Goal: Find specific page/section: Find specific page/section

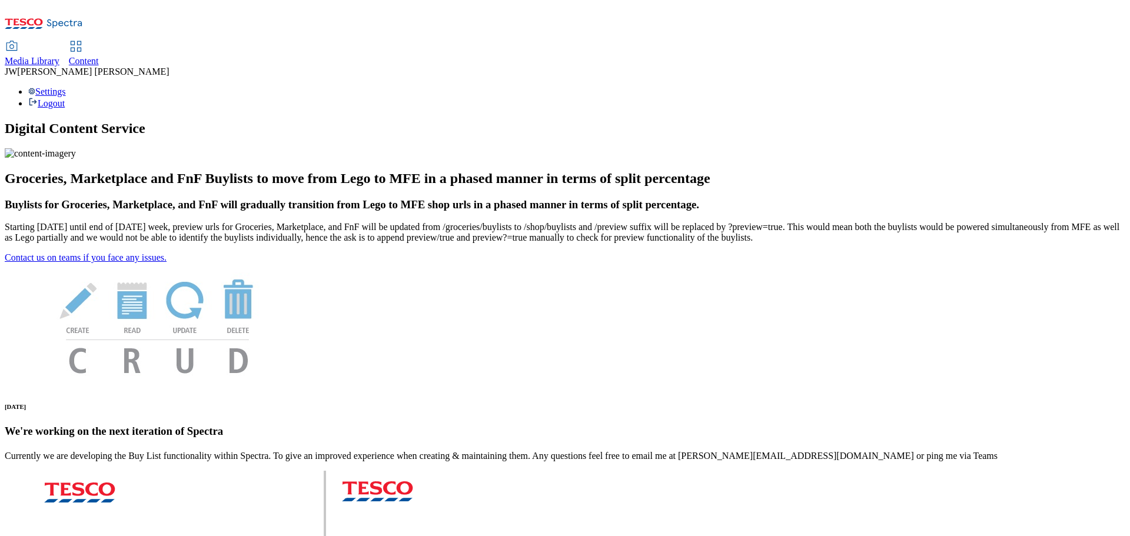
click at [59, 56] on span "Media Library" at bounding box center [32, 61] width 55 height 10
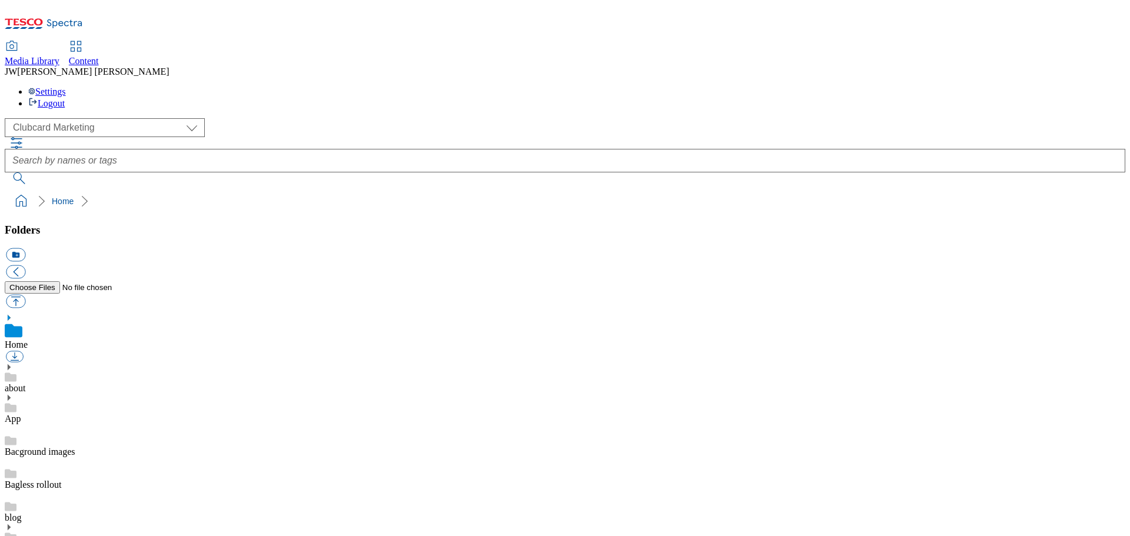
scroll to position [1, 0]
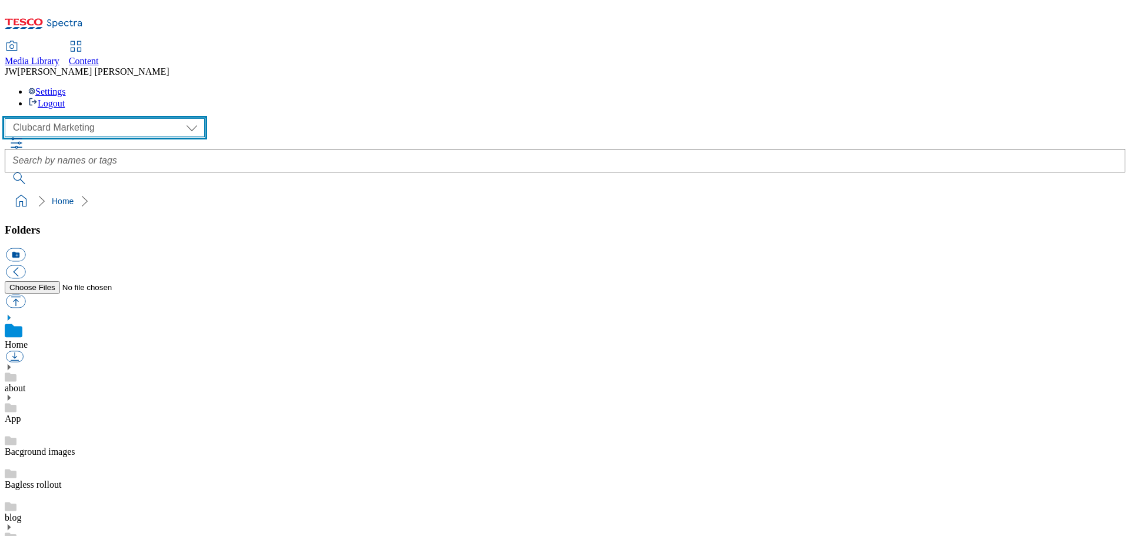
click at [97, 118] on select "Clubcard Marketing GHS Marketing UK GHS Product UK GHS ROI iGHS Marketing CE iG…" at bounding box center [105, 127] width 200 height 19
select select "flare-ghs-mktg"
click at [8, 118] on select "Clubcard Marketing GHS Marketing UK GHS Product UK GHS ROI iGHS Marketing CE iG…" at bounding box center [105, 127] width 200 height 19
